Goal: Navigation & Orientation: Go to known website

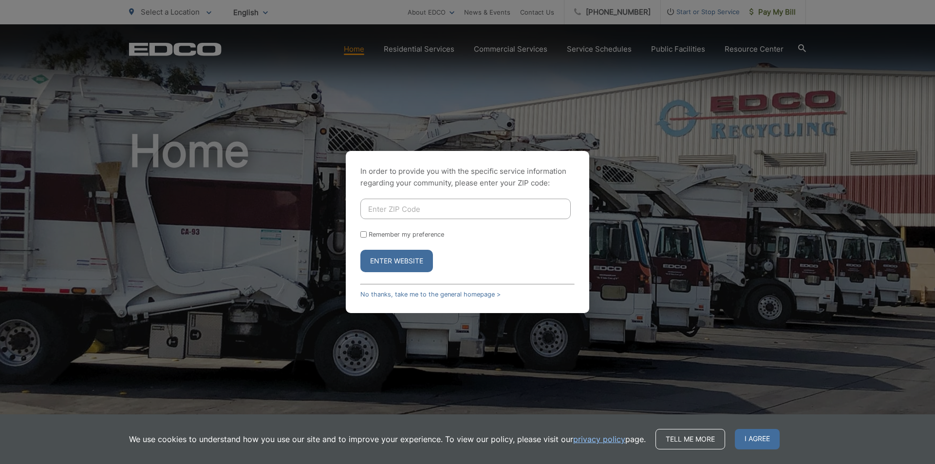
click at [384, 213] on input "Enter ZIP Code" at bounding box center [465, 209] width 210 height 20
click at [385, 214] on input "Enter ZIP Code" at bounding box center [465, 209] width 210 height 20
type input "90810"
click at [365, 236] on input "Remember my preference" at bounding box center [363, 234] width 6 height 6
checkbox input "true"
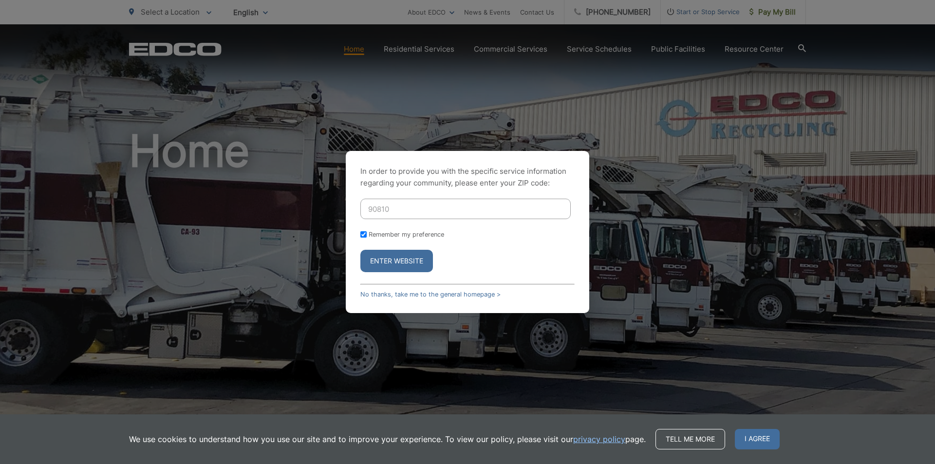
click at [387, 264] on button "Enter Website" at bounding box center [396, 261] width 73 height 22
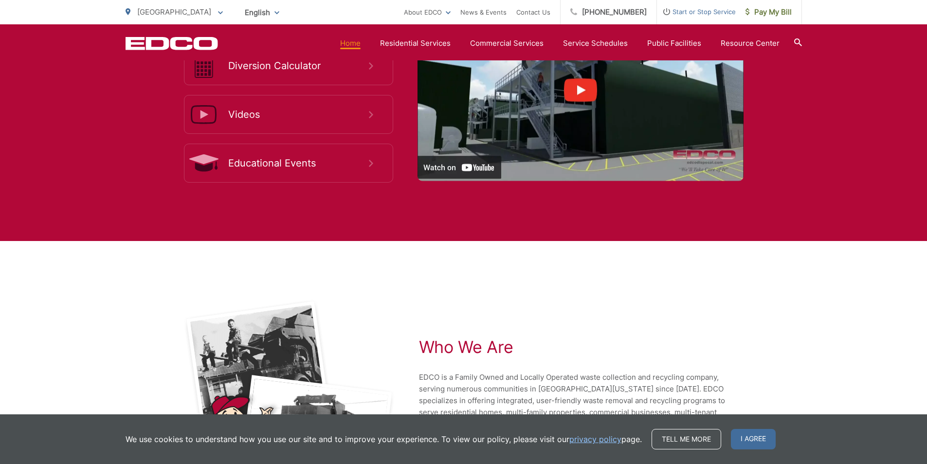
scroll to position [1914, 0]
